Goal: Information Seeking & Learning: Learn about a topic

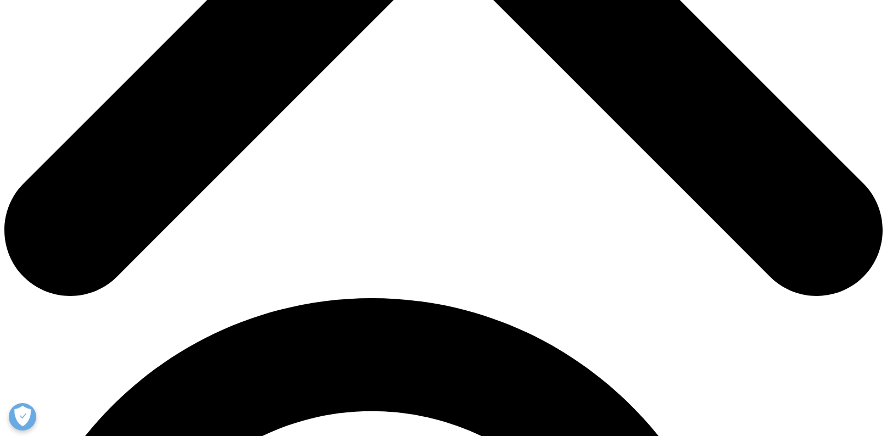
scroll to position [599, 0]
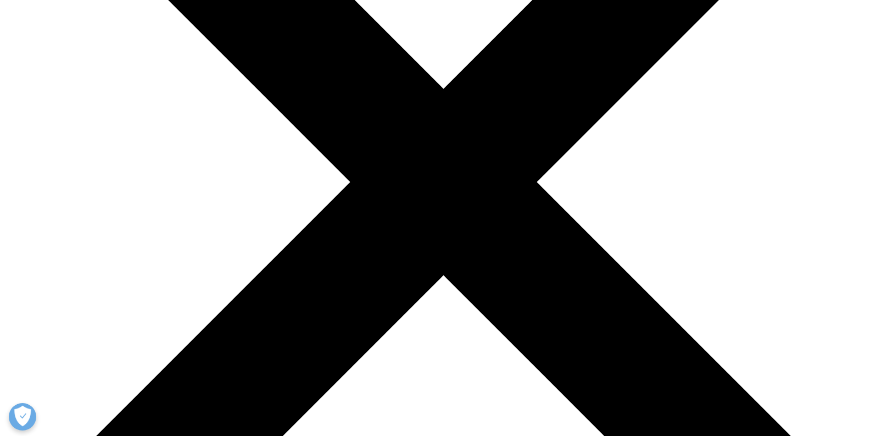
scroll to position [271, 0]
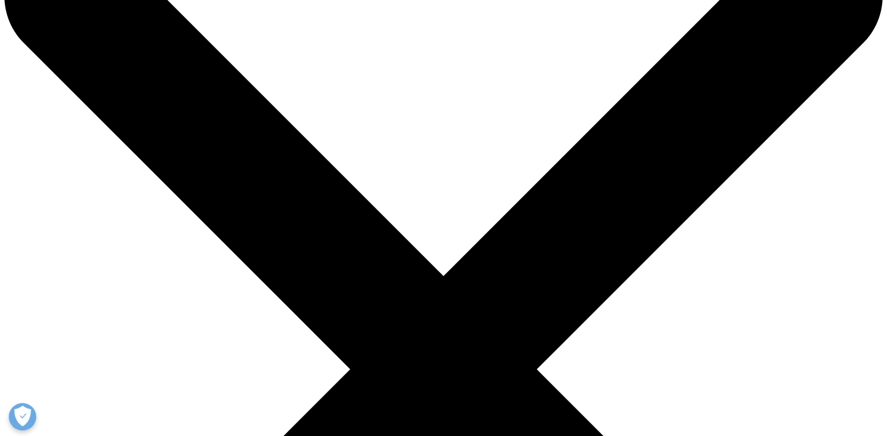
scroll to position [87, 0]
